Goal: Navigation & Orientation: Find specific page/section

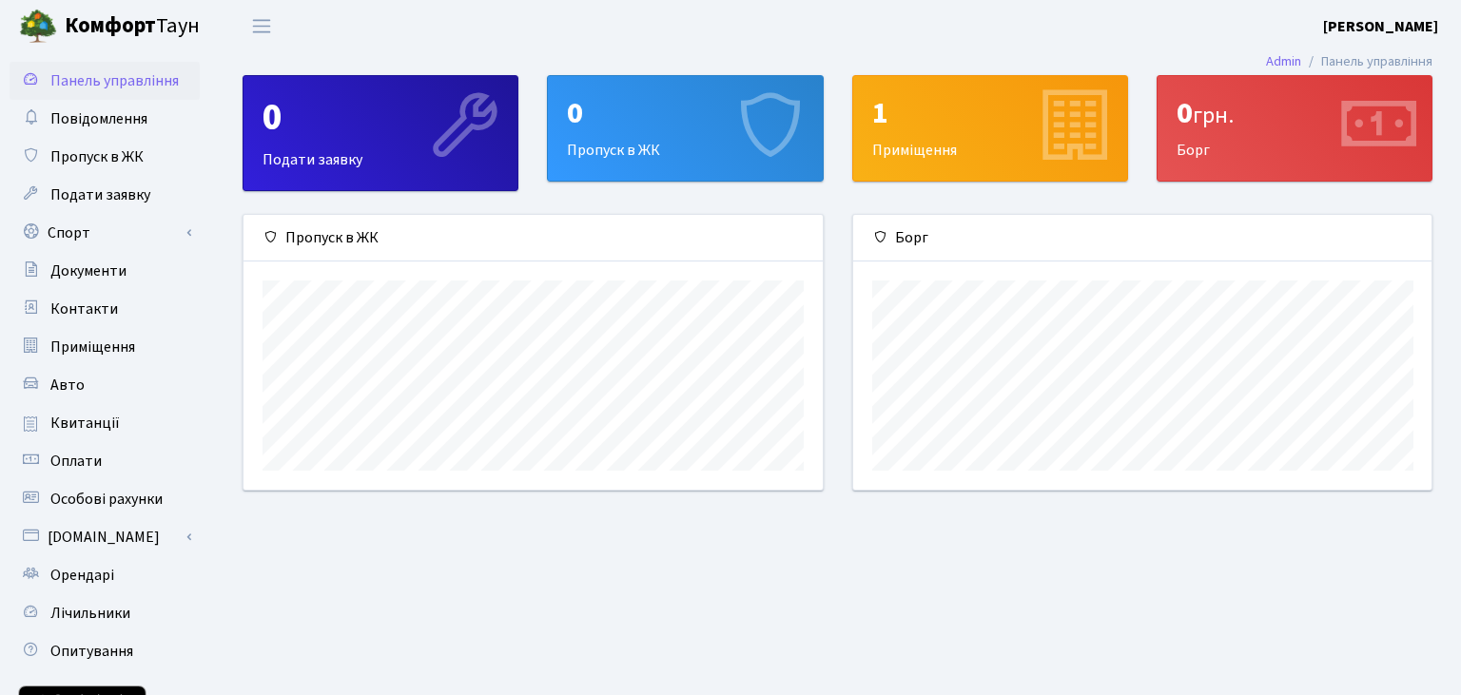
scroll to position [274, 578]
click at [68, 455] on span "Оплати" at bounding box center [75, 461] width 51 height 21
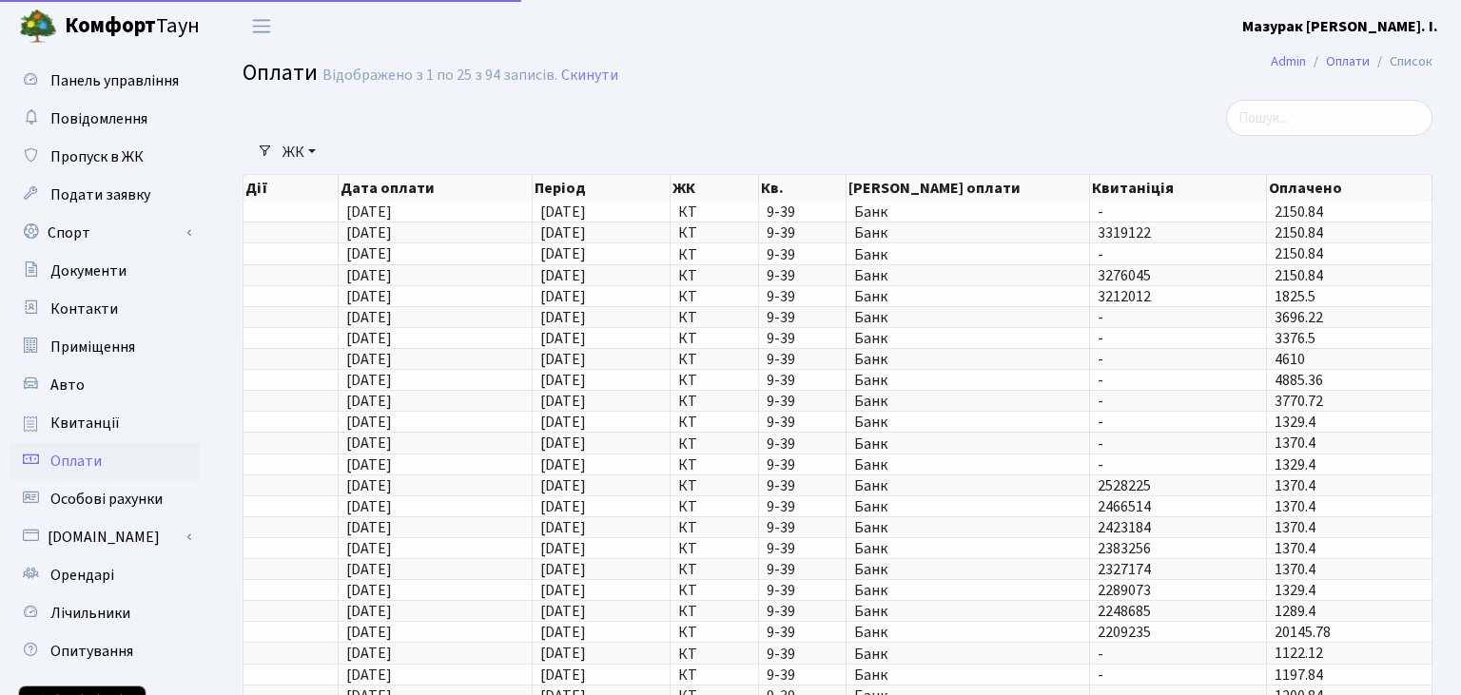
select select "25"
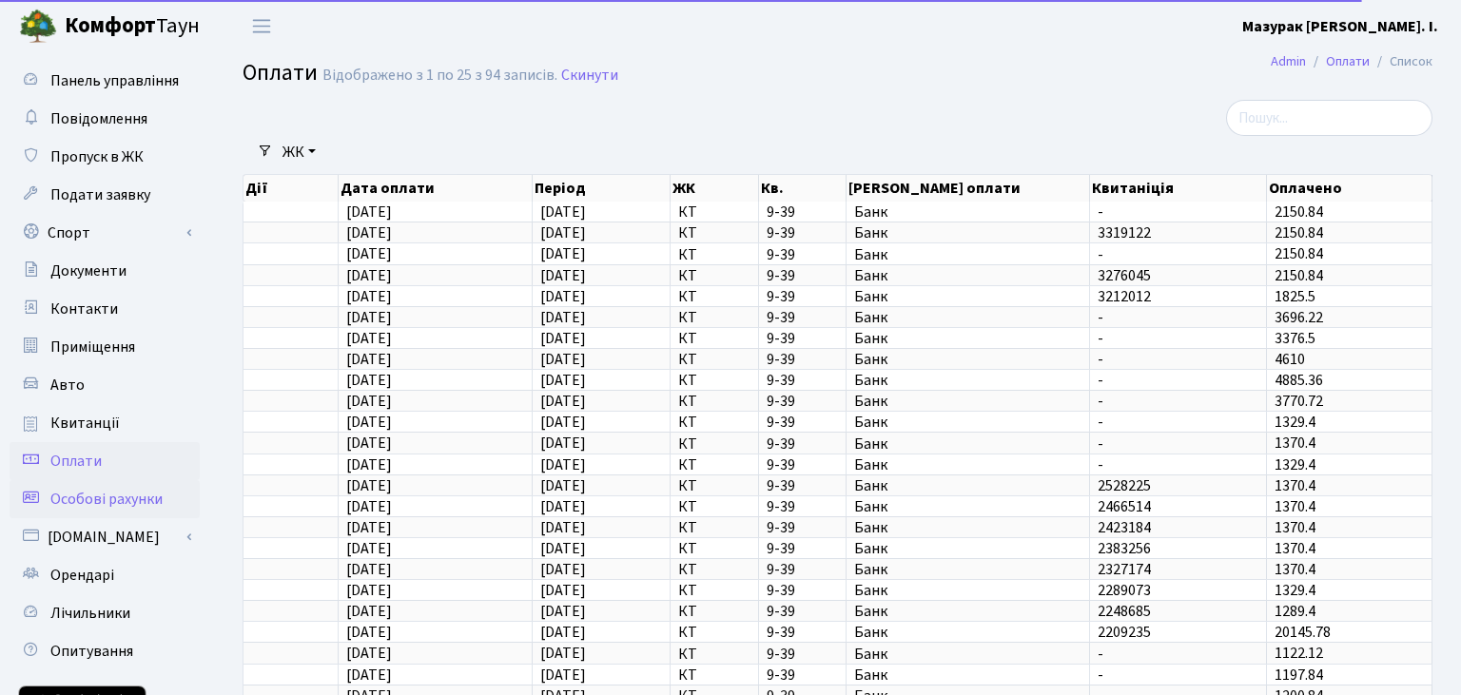
click at [78, 504] on span "Особові рахунки" at bounding box center [106, 499] width 112 height 21
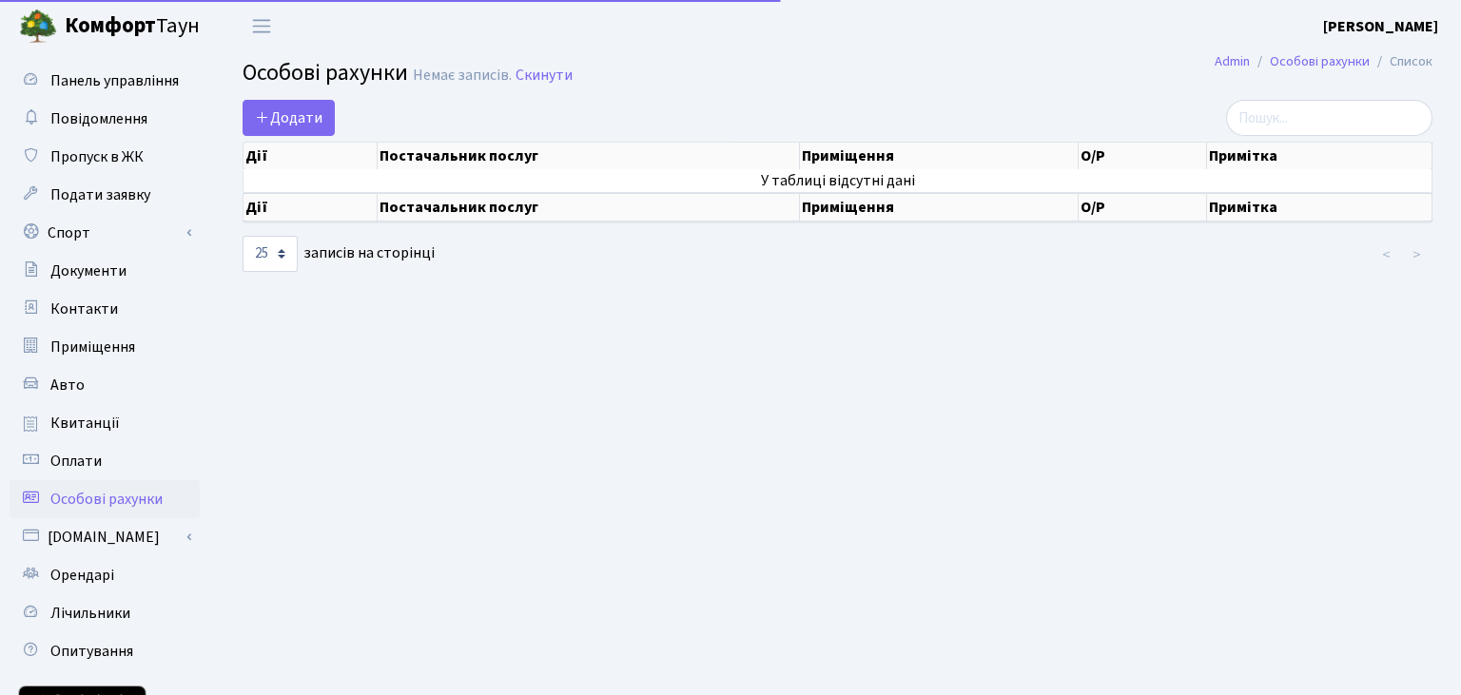
select select "25"
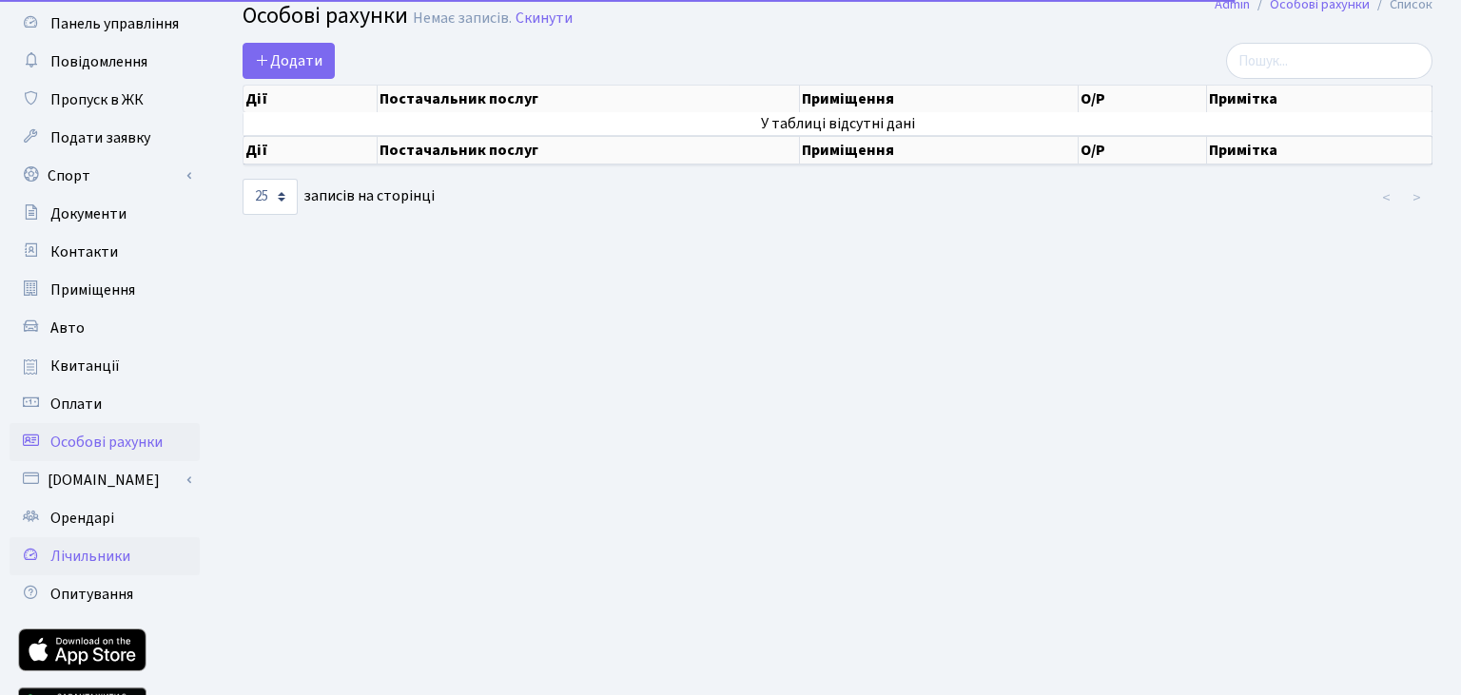
scroll to position [100, 0]
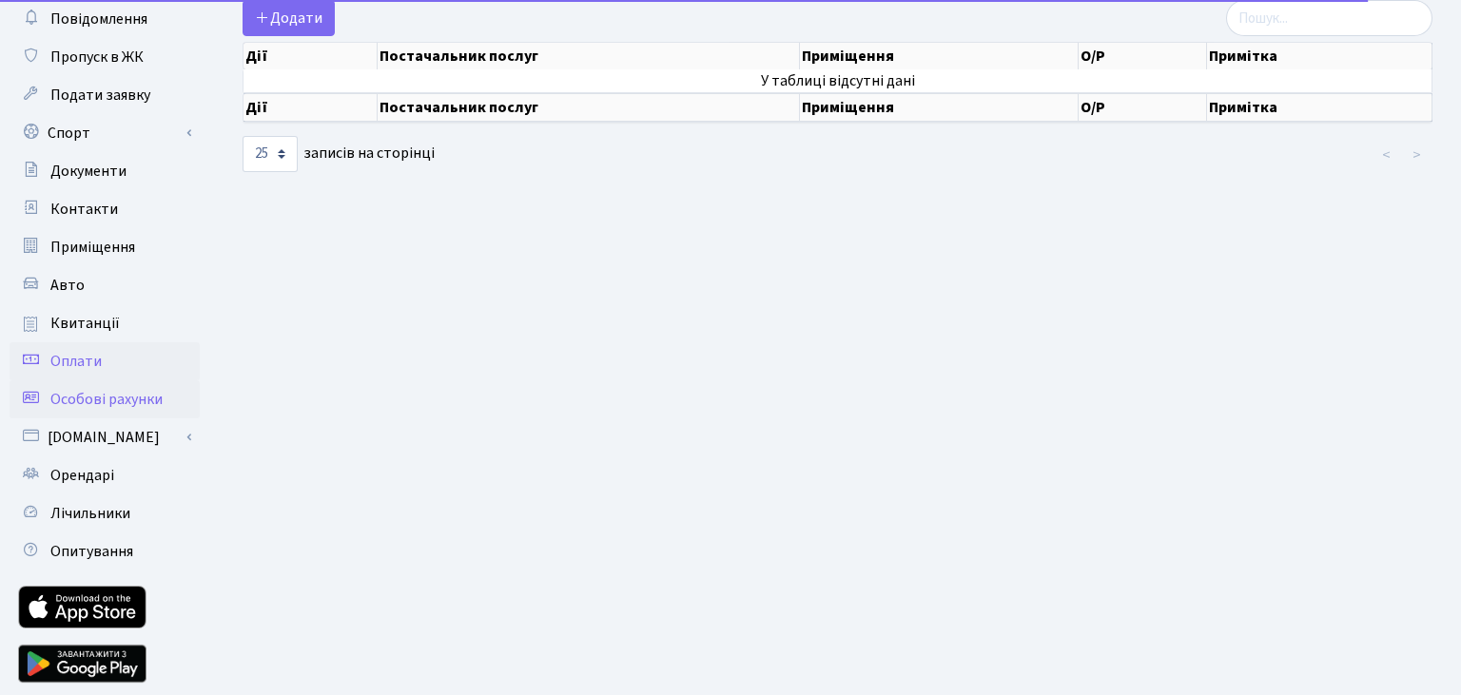
click at [67, 361] on span "Оплати" at bounding box center [75, 361] width 51 height 21
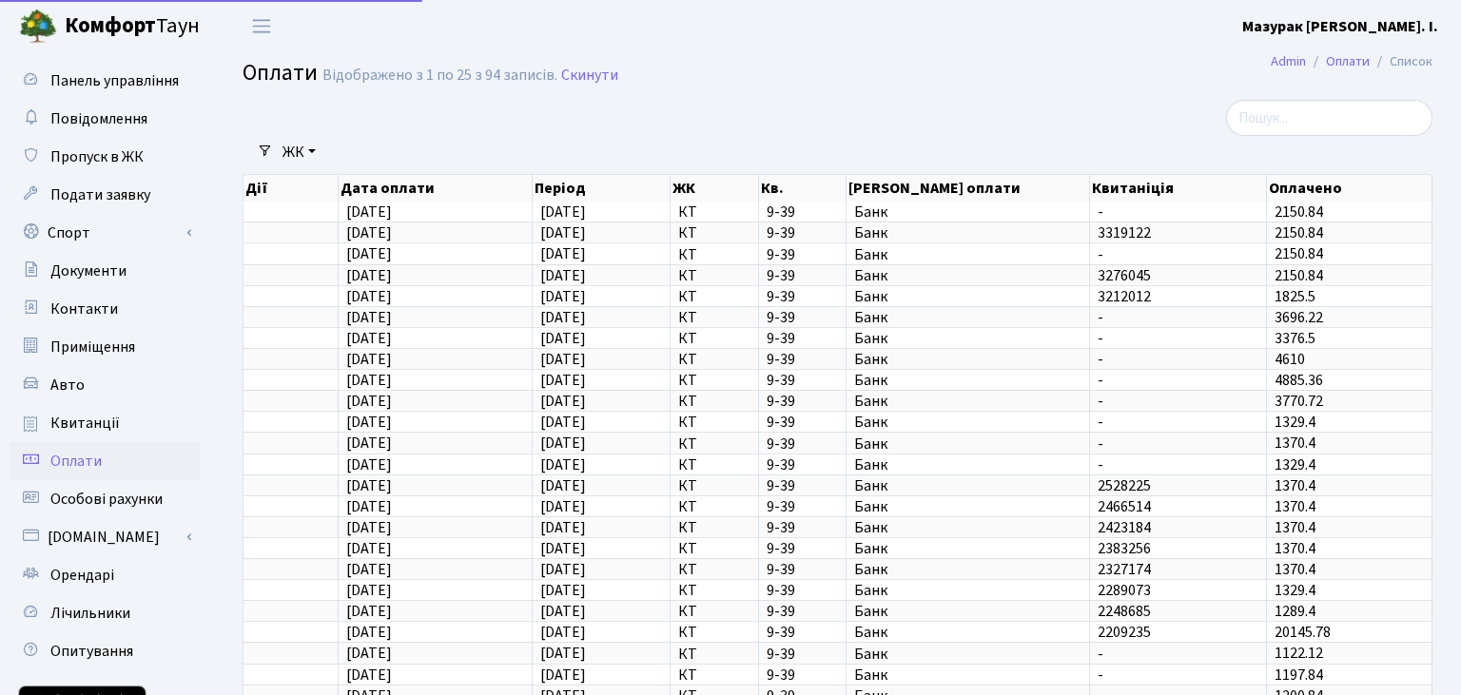
select select "25"
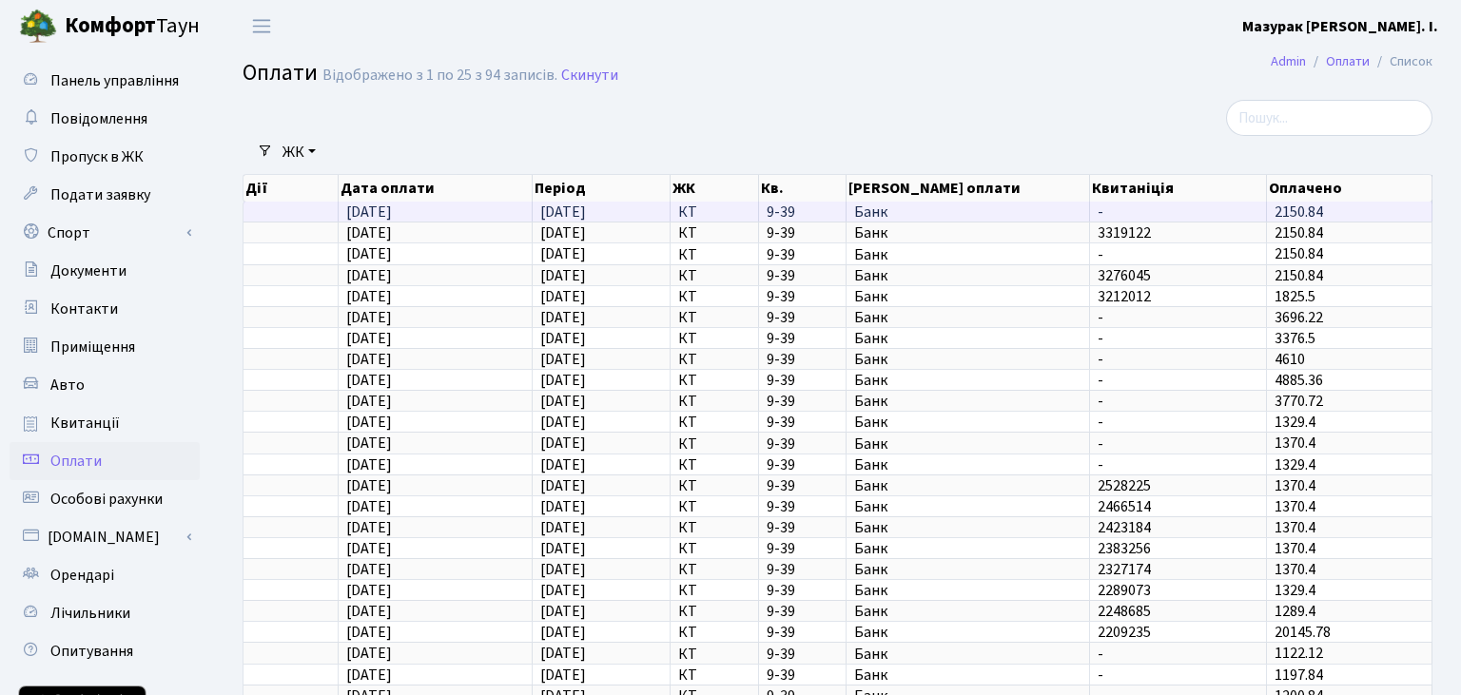
drag, startPoint x: 533, startPoint y: 211, endPoint x: 578, endPoint y: 213, distance: 44.7
click at [578, 213] on td "[DATE]" at bounding box center [601, 212] width 138 height 20
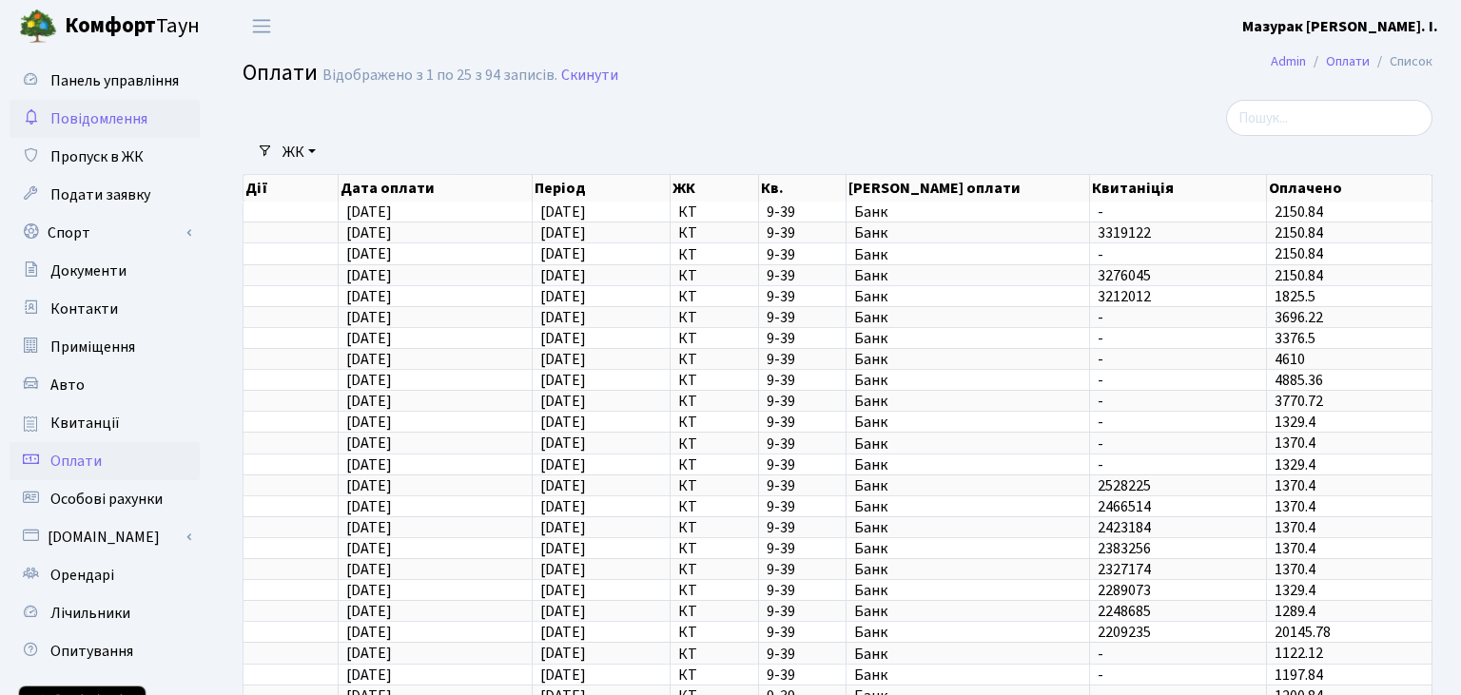
click at [91, 124] on span "Повідомлення" at bounding box center [98, 118] width 97 height 21
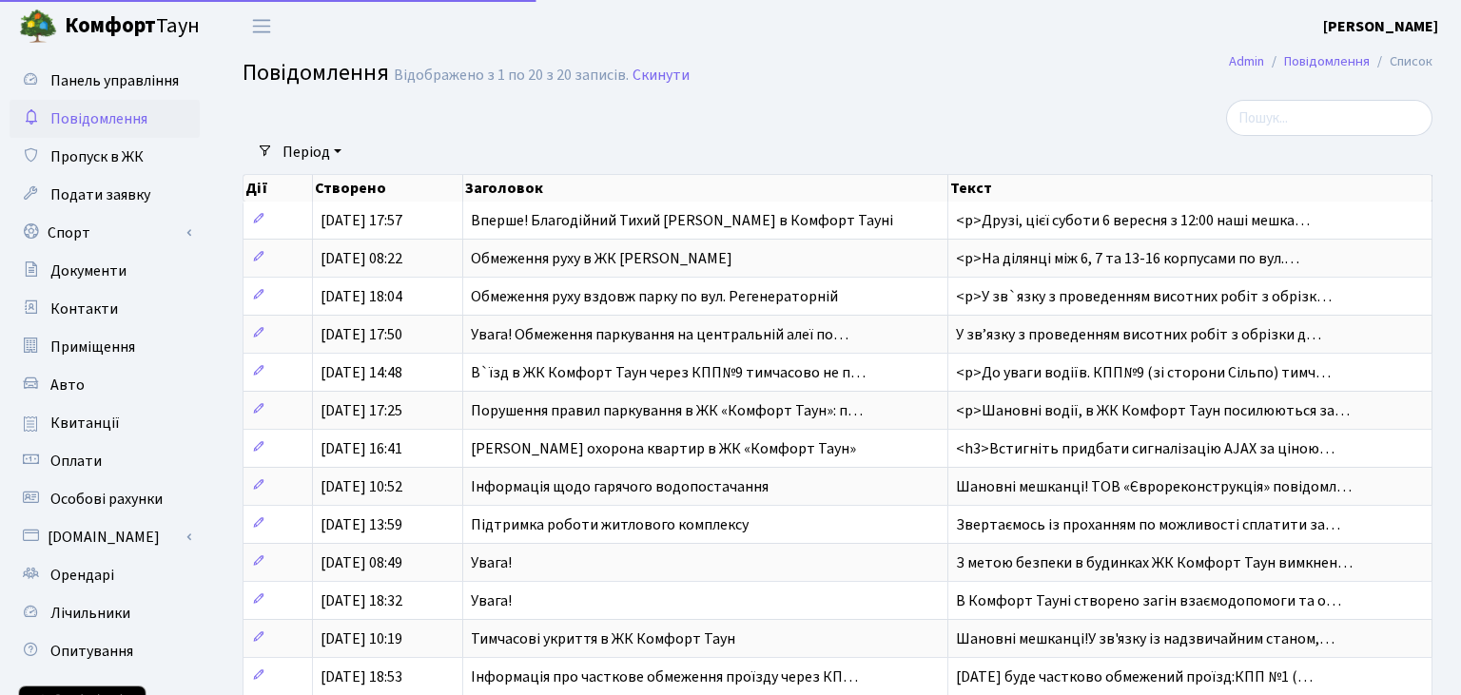
select select "25"
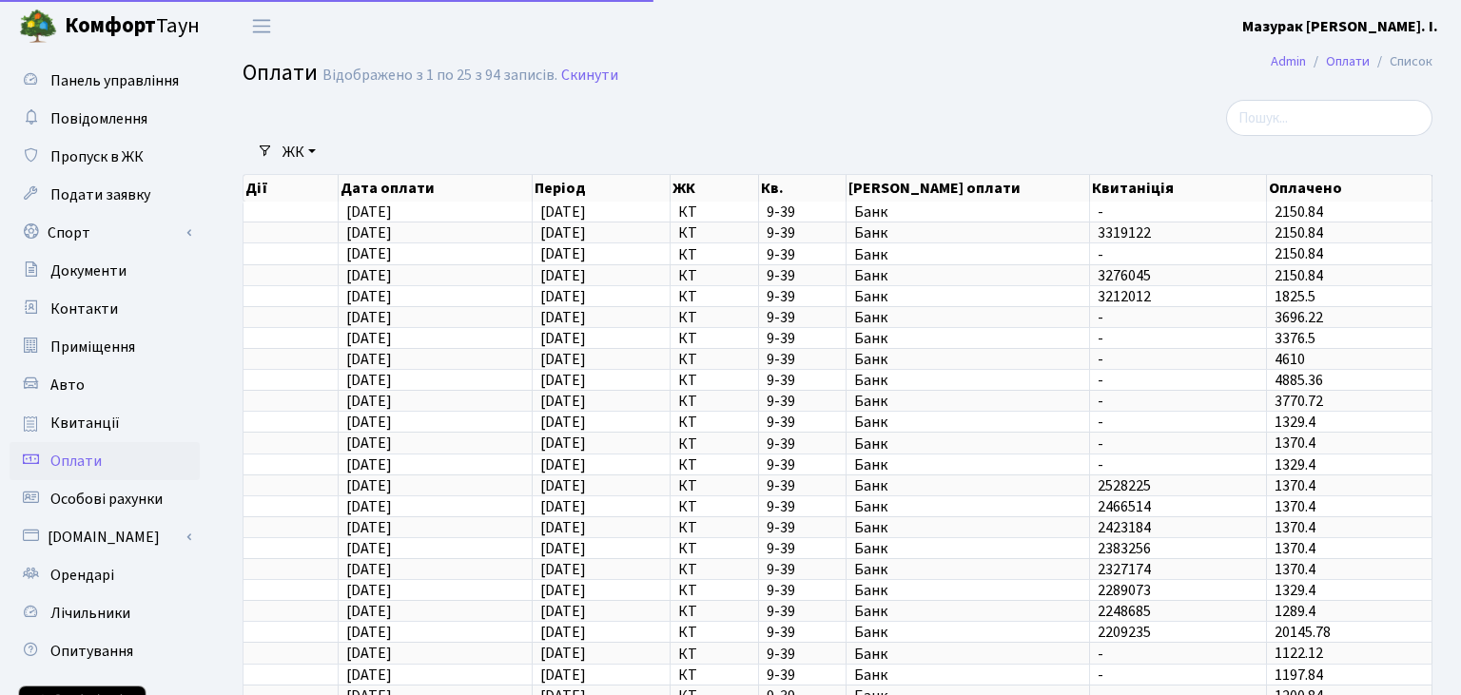
select select "25"
click at [85, 492] on span "Особові рахунки" at bounding box center [106, 499] width 112 height 21
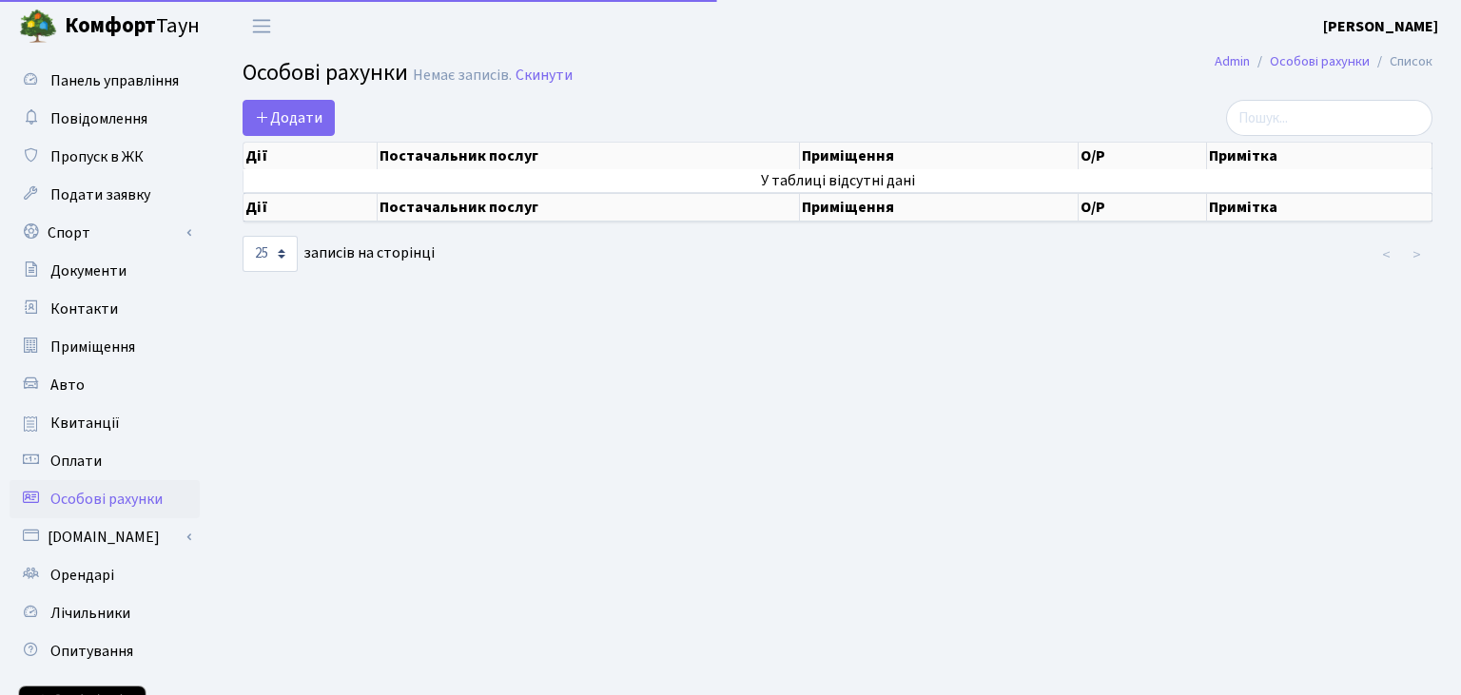
select select "25"
click at [76, 82] on span "Панель управління" at bounding box center [114, 80] width 128 height 21
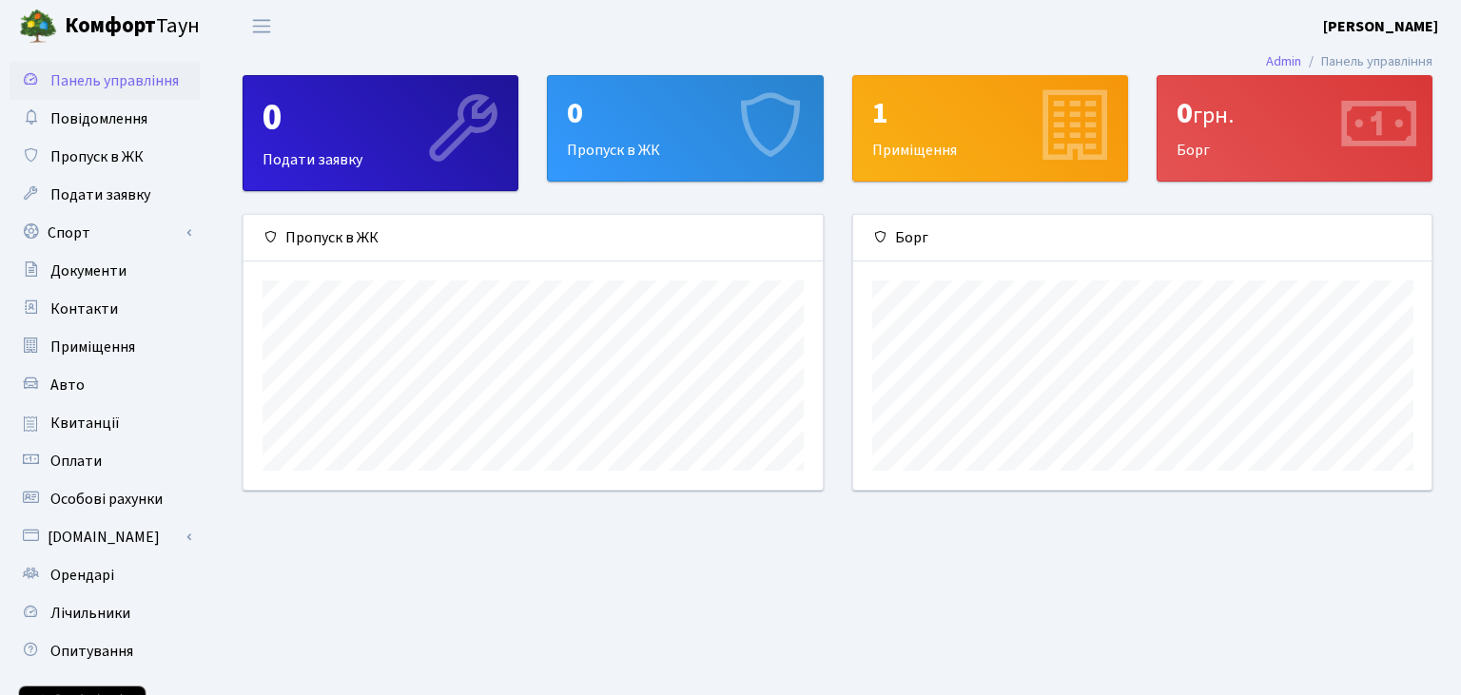
scroll to position [274, 578]
click at [1267, 128] on div "0 грн." at bounding box center [1294, 113] width 236 height 36
